Goal: Check status: Verify the current state of an ongoing process or item

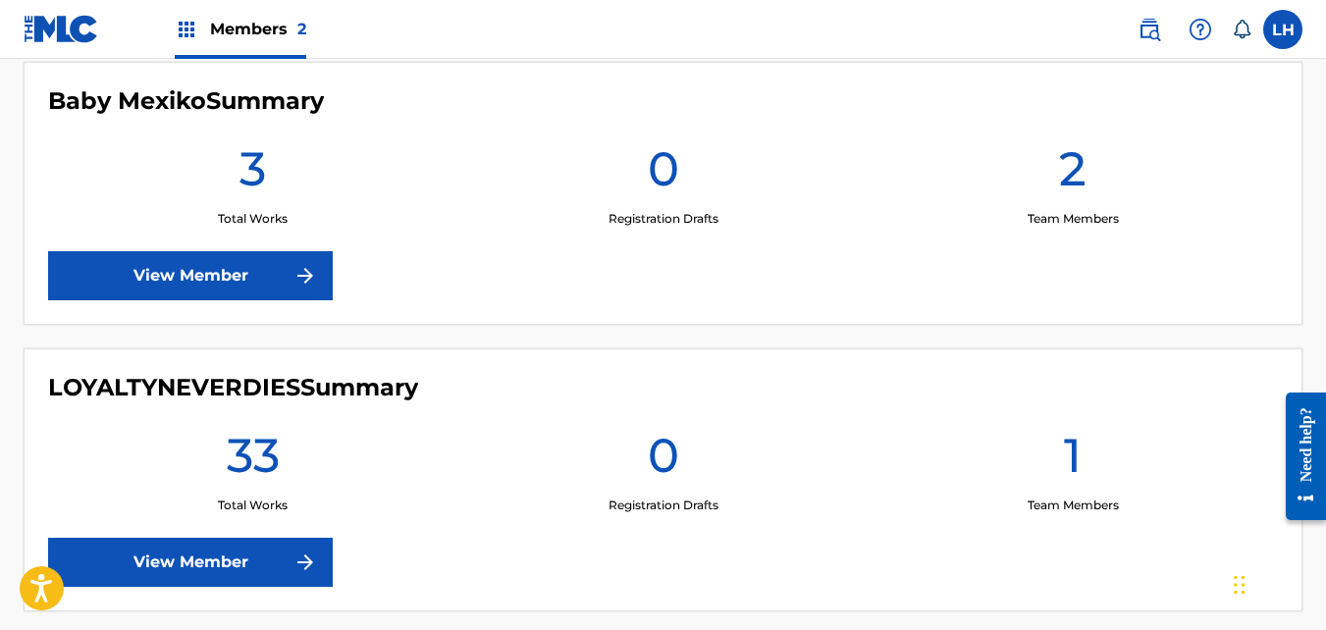
scroll to position [565, 0]
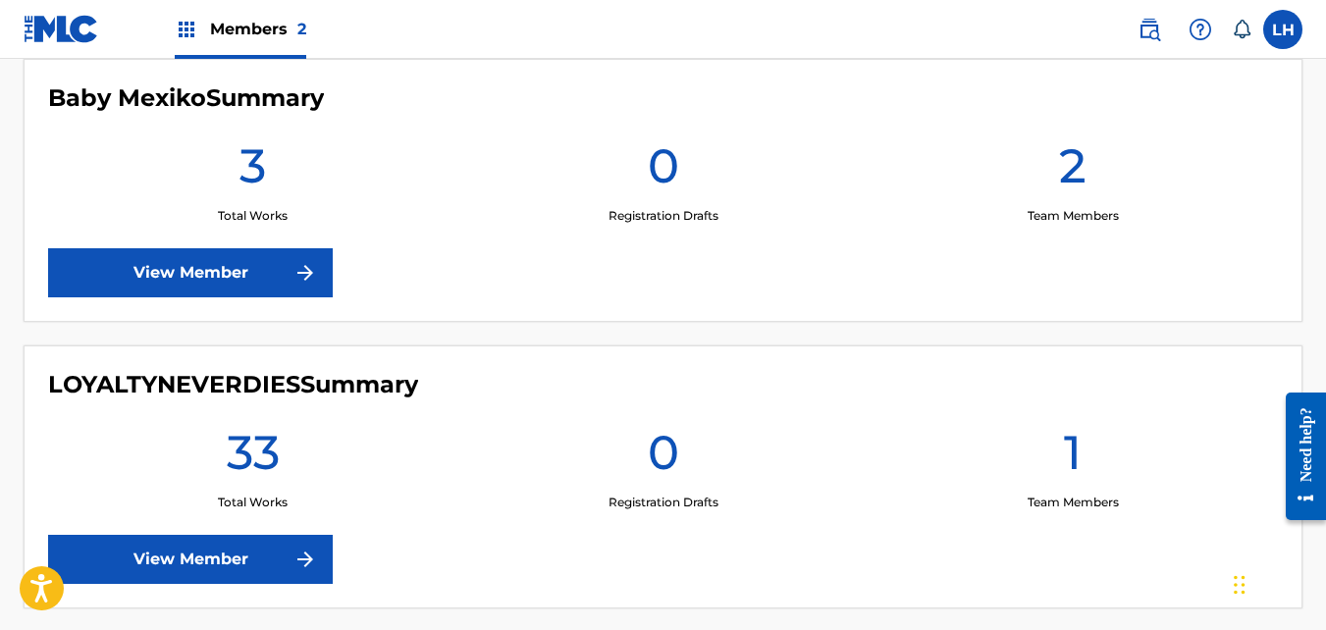
click at [227, 273] on link "View Member" at bounding box center [190, 272] width 285 height 49
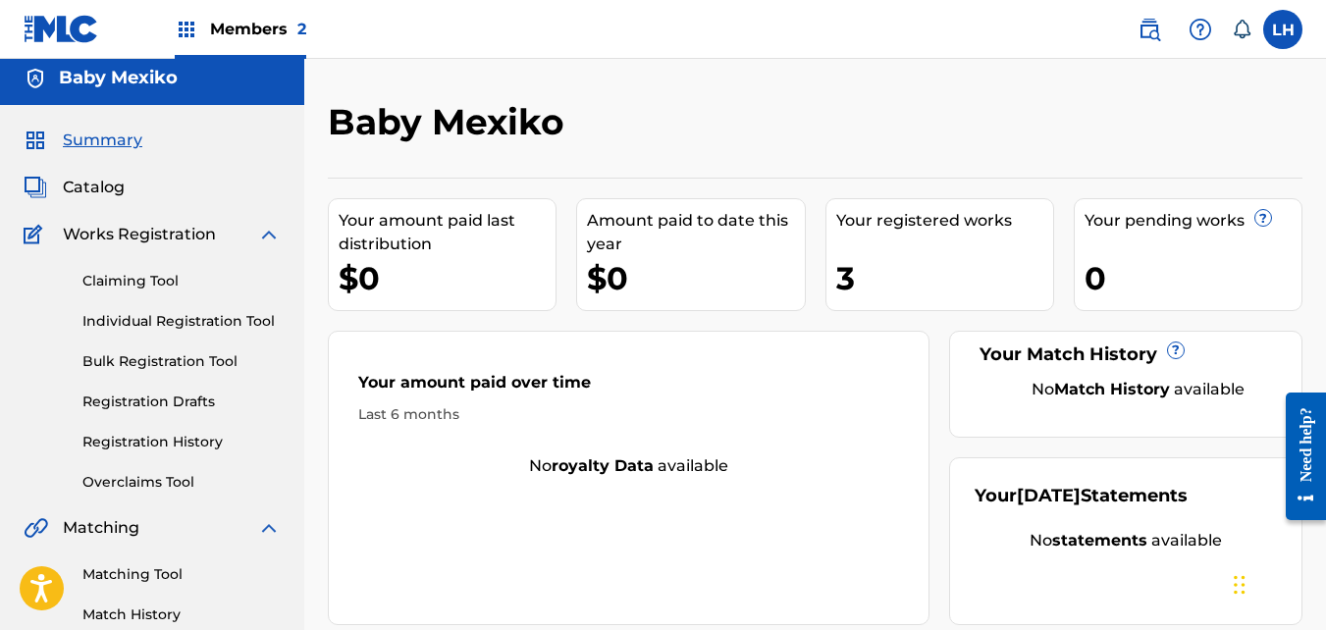
scroll to position [5, 0]
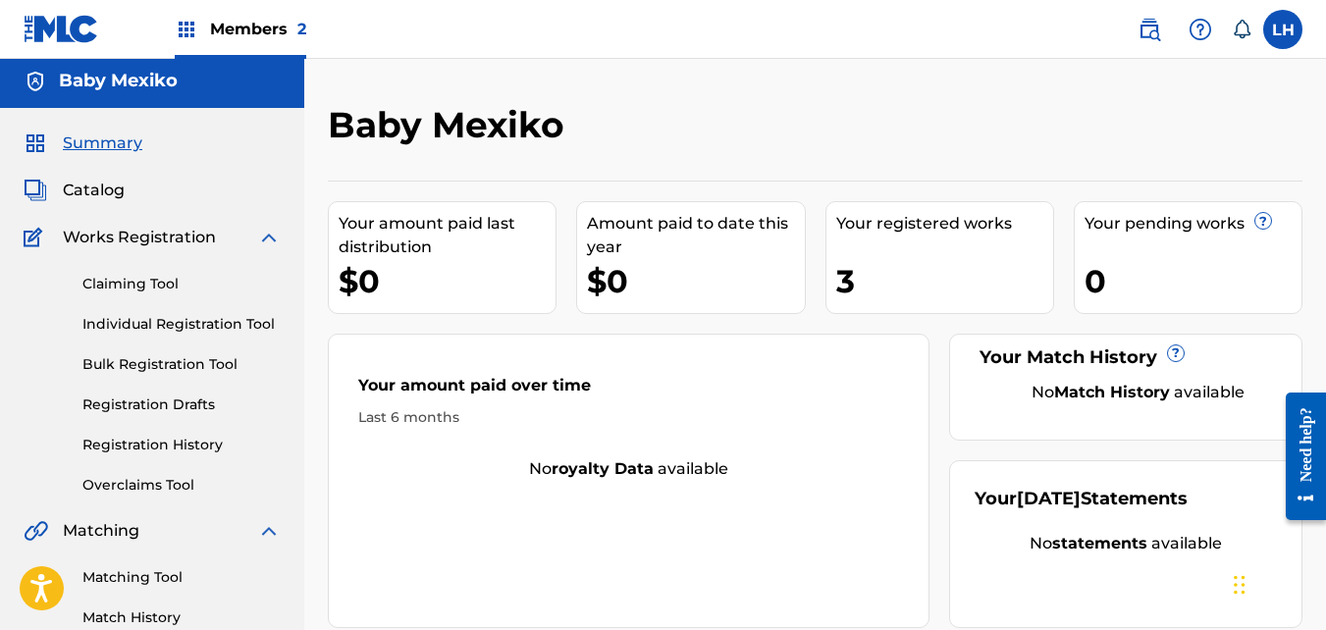
click at [135, 327] on link "Individual Registration Tool" at bounding box center [181, 324] width 198 height 21
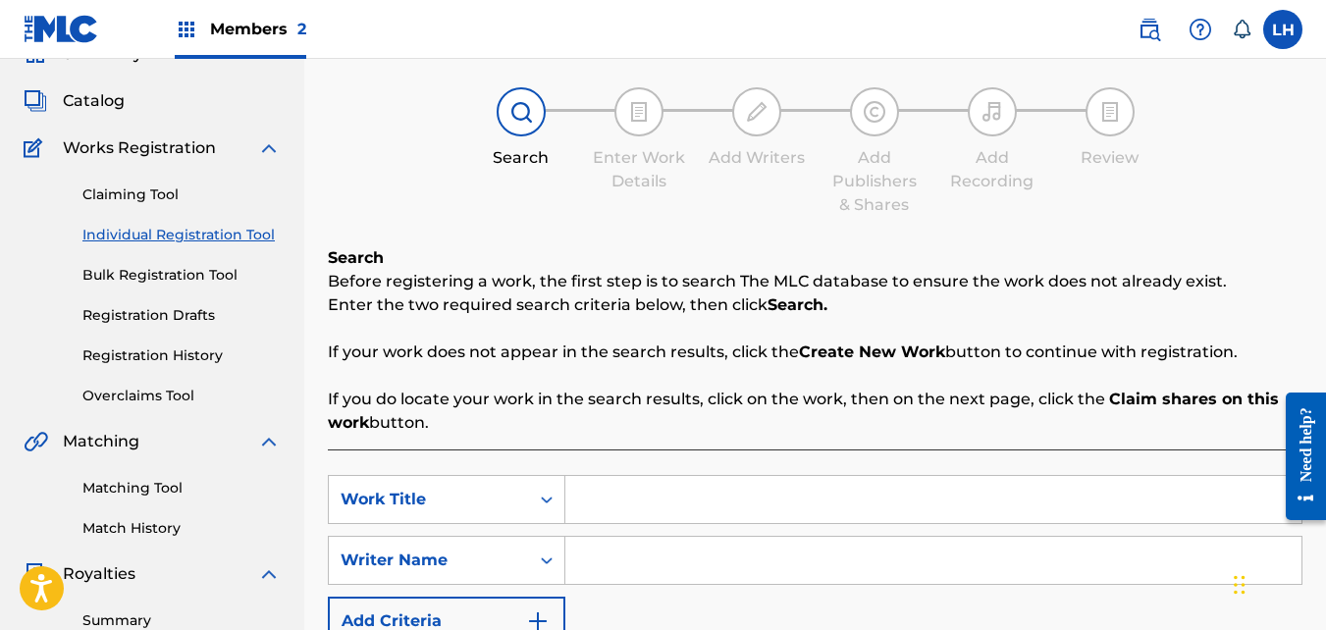
scroll to position [93, 0]
click at [128, 354] on link "Registration History" at bounding box center [181, 356] width 198 height 21
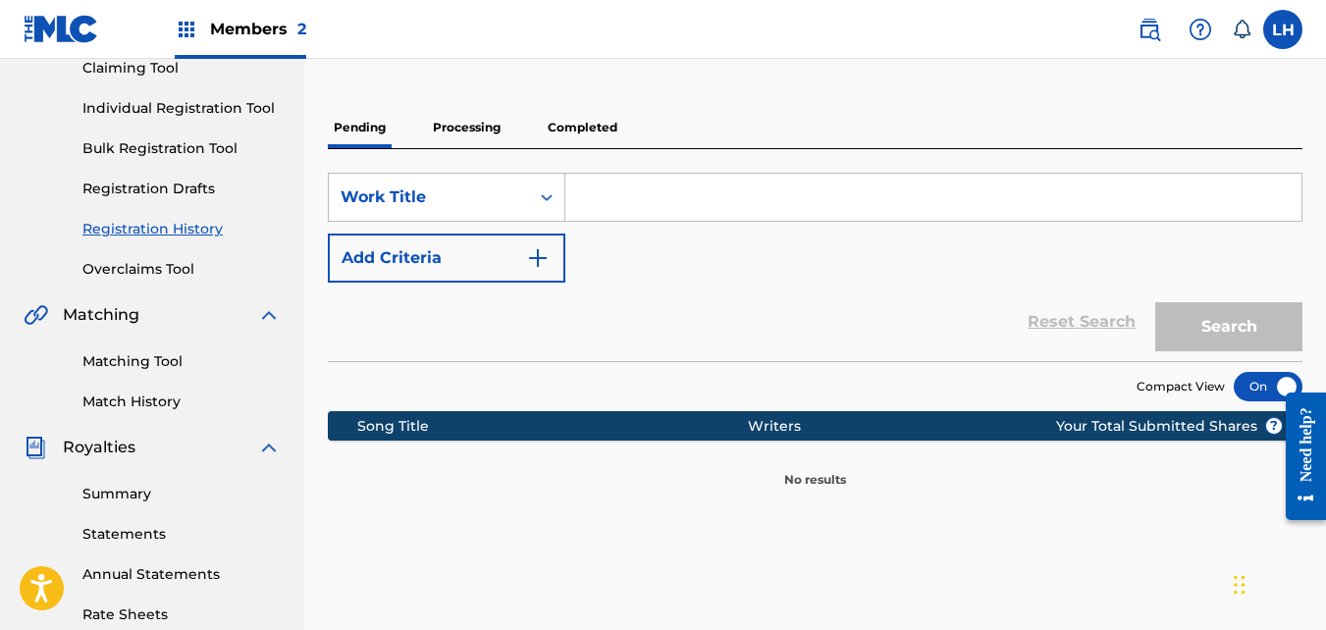
scroll to position [222, 0]
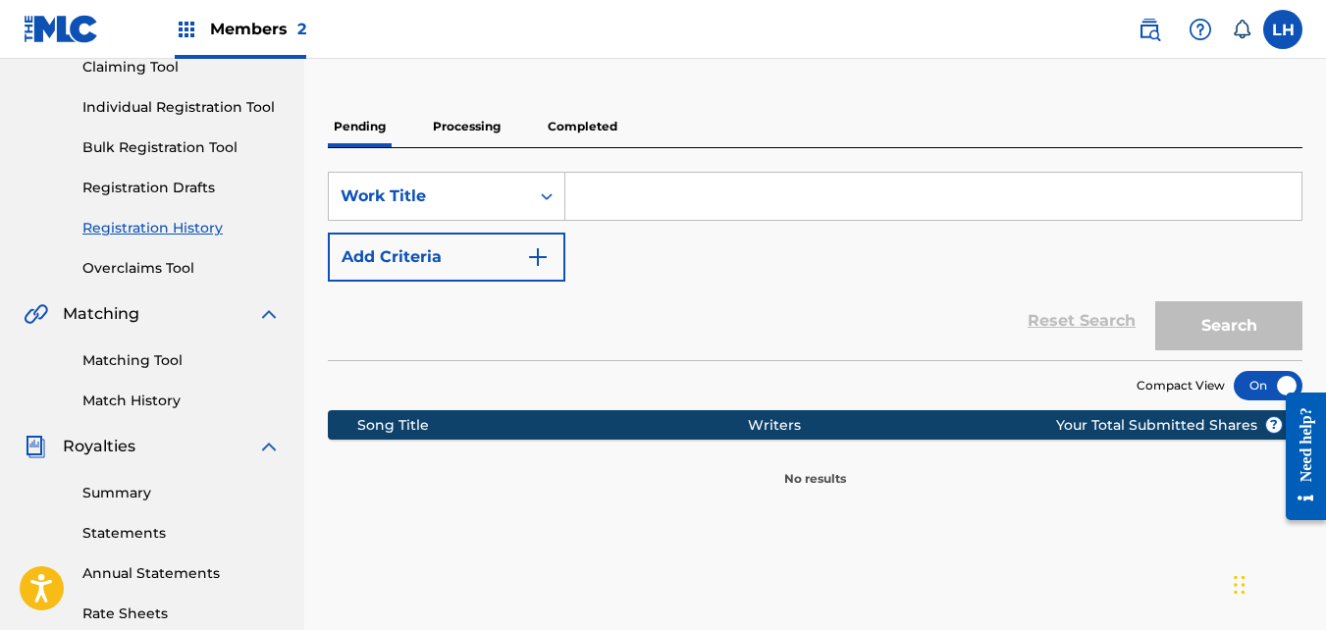
click at [454, 135] on p "Processing" at bounding box center [467, 126] width 80 height 41
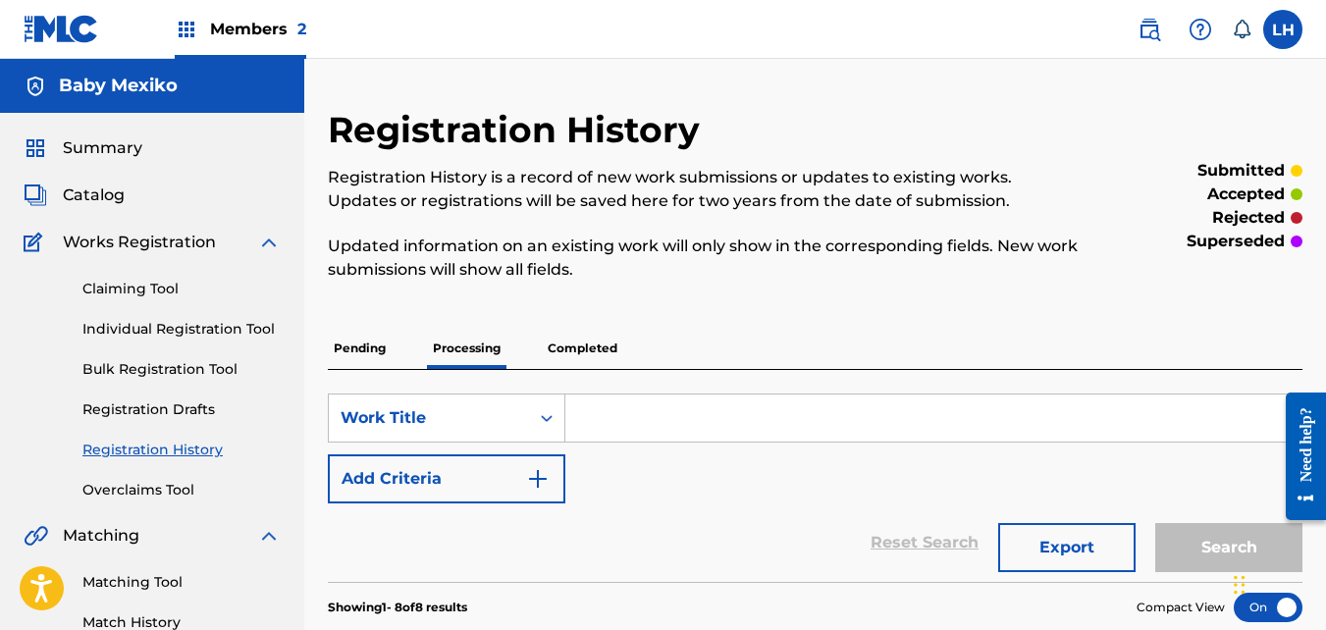
click at [454, 135] on h2 "Registration History" at bounding box center [519, 130] width 382 height 44
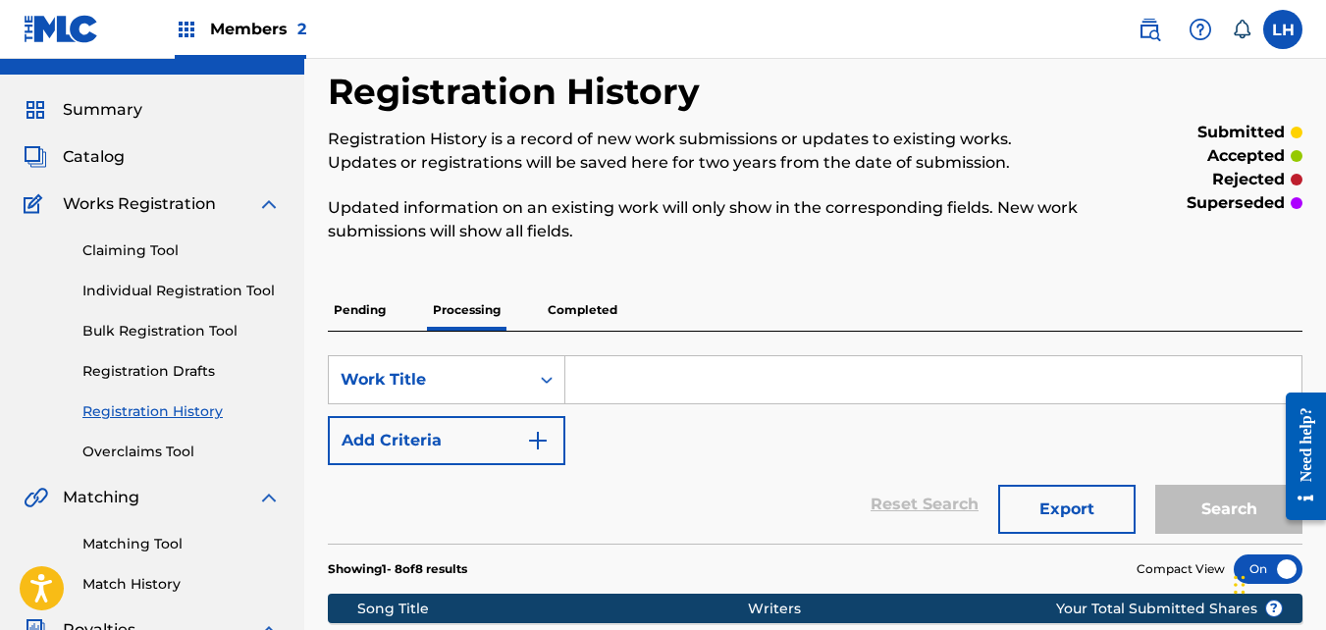
scroll to position [9, 0]
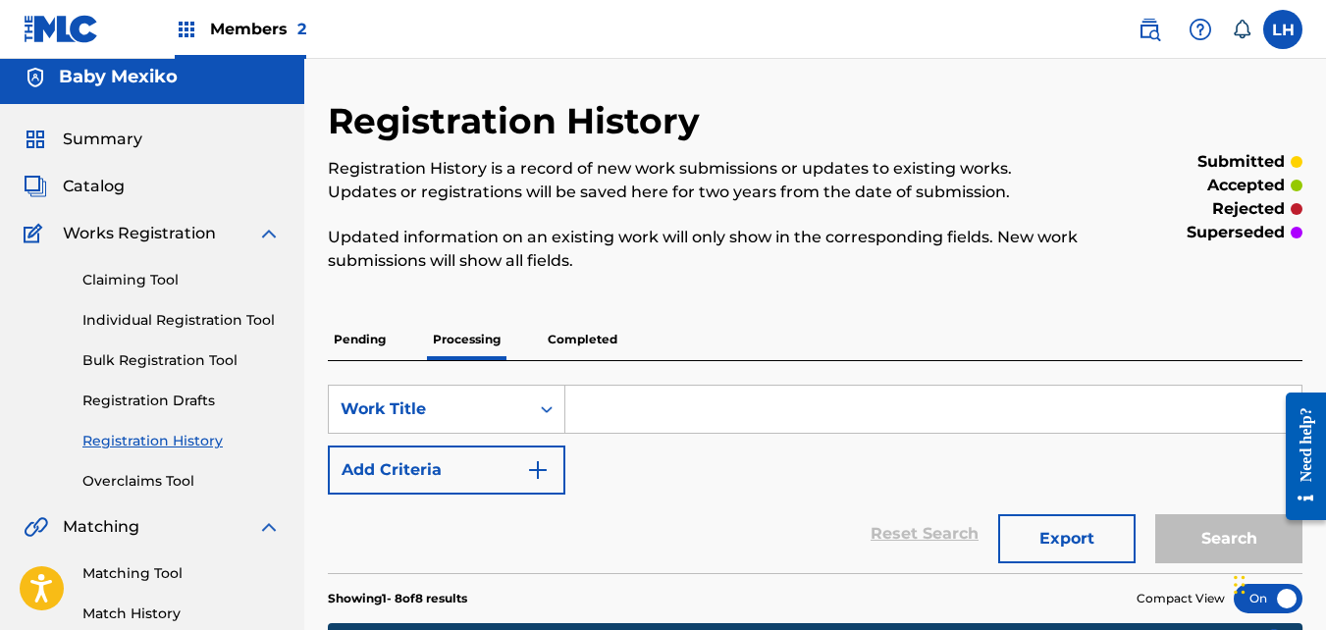
click at [565, 341] on p "Completed" at bounding box center [582, 339] width 81 height 41
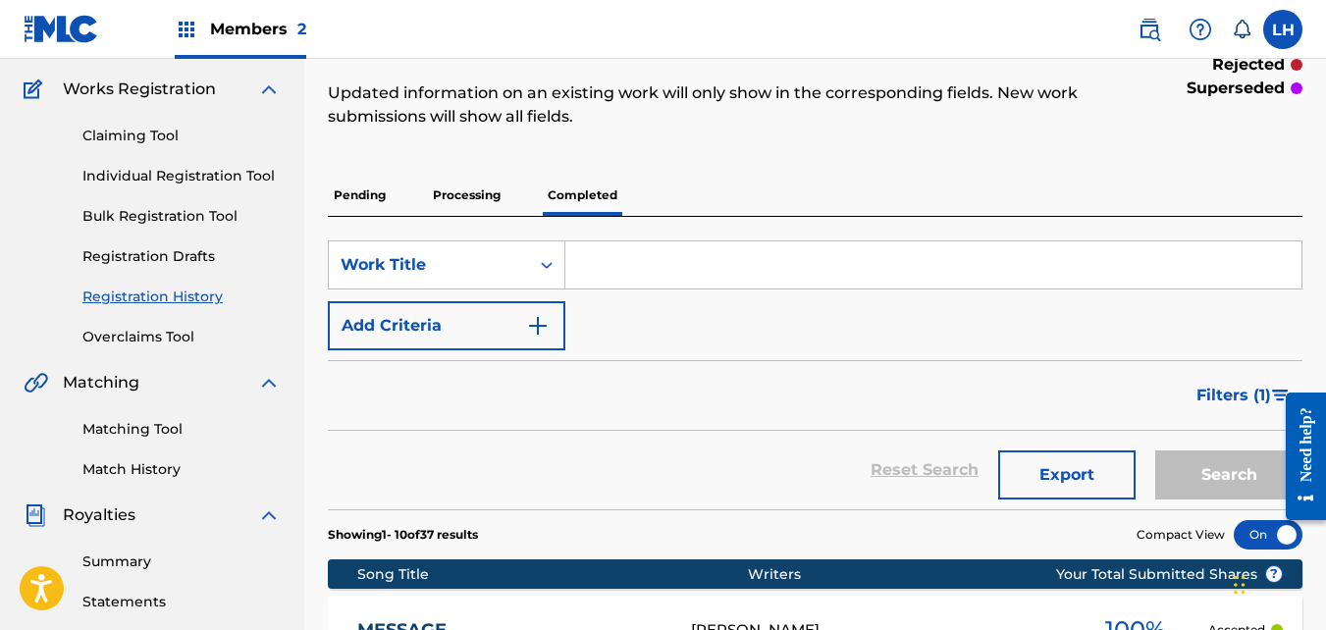
scroll to position [152, 0]
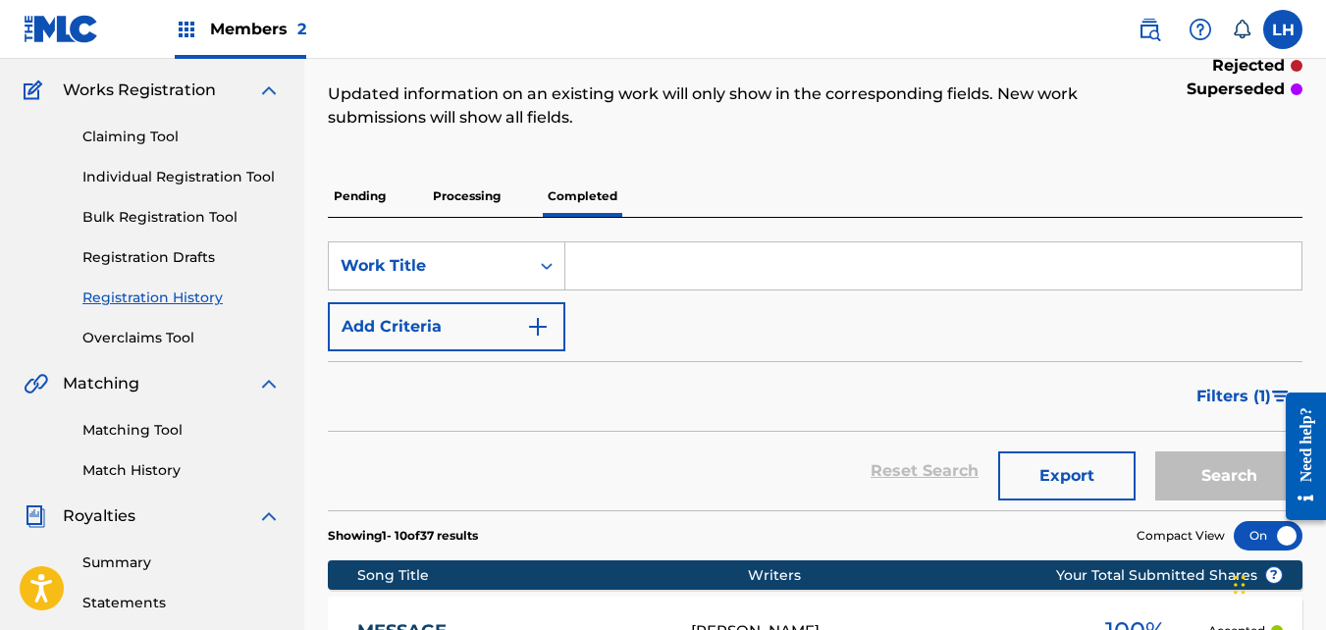
click at [459, 235] on div "SearchWithCriteriac929e5c3-410d-4476-bd4e-06ea64bbd8a6 Work Title Add Criteria …" at bounding box center [815, 364] width 975 height 293
click at [458, 187] on p "Processing" at bounding box center [467, 196] width 80 height 41
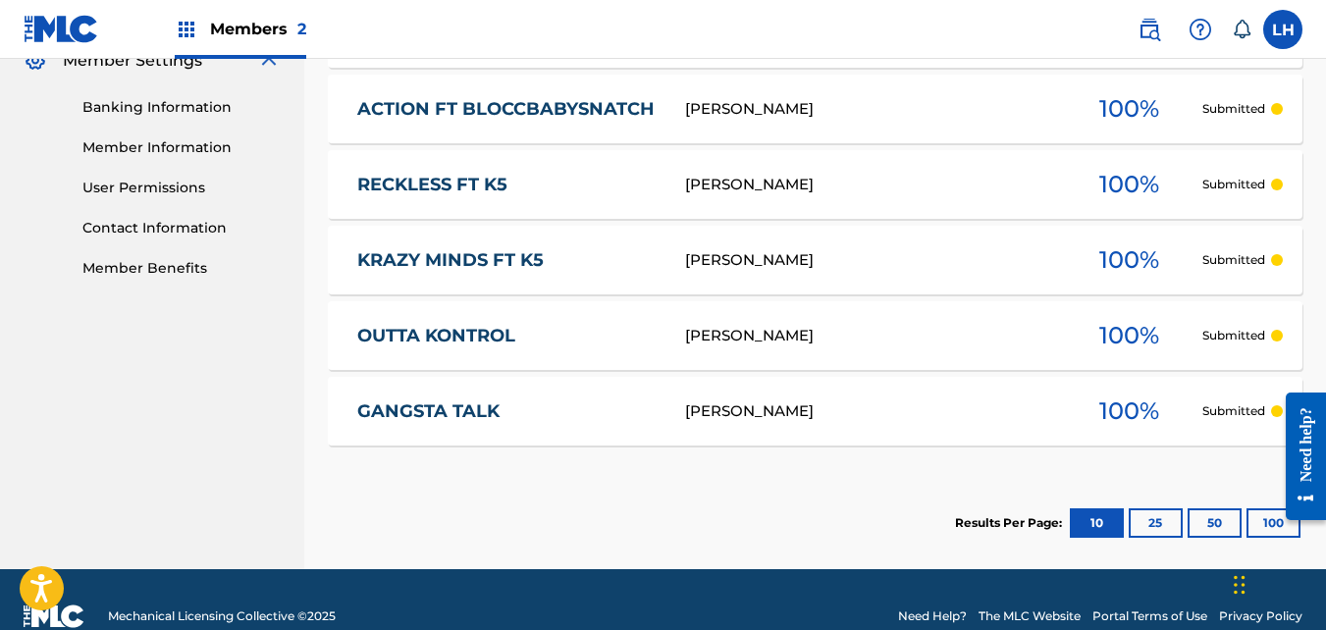
scroll to position [825, 0]
